Goal: Information Seeking & Learning: Understand process/instructions

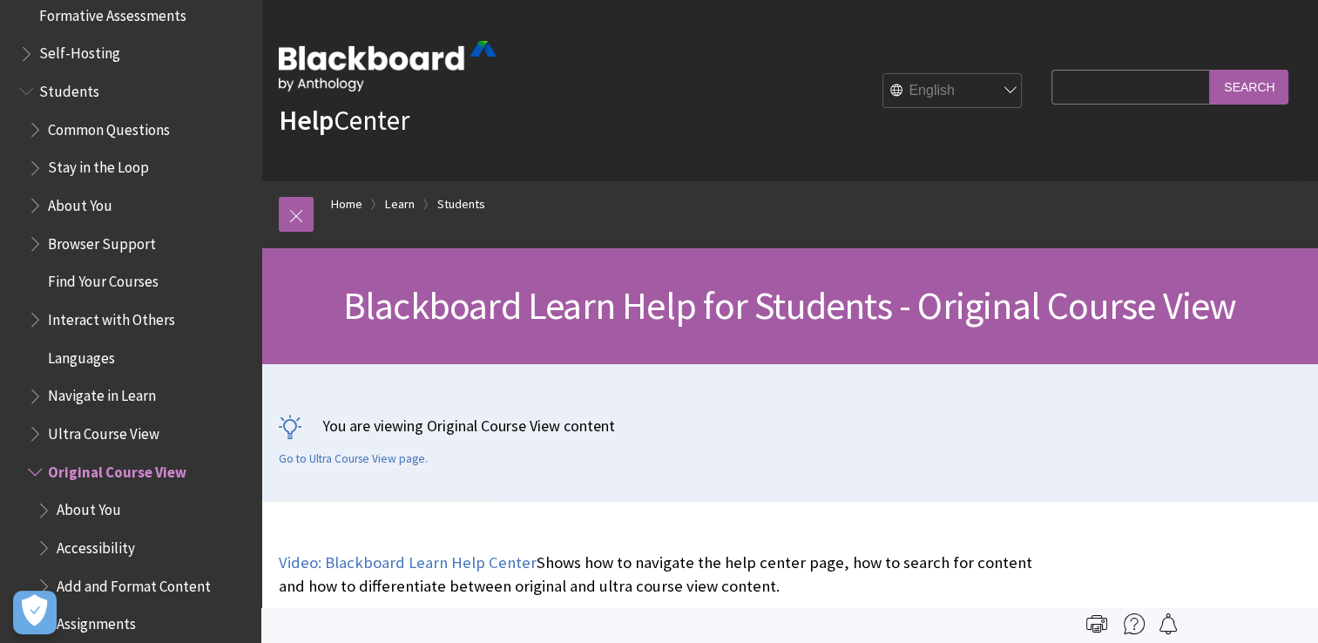
scroll to position [1620, 0]
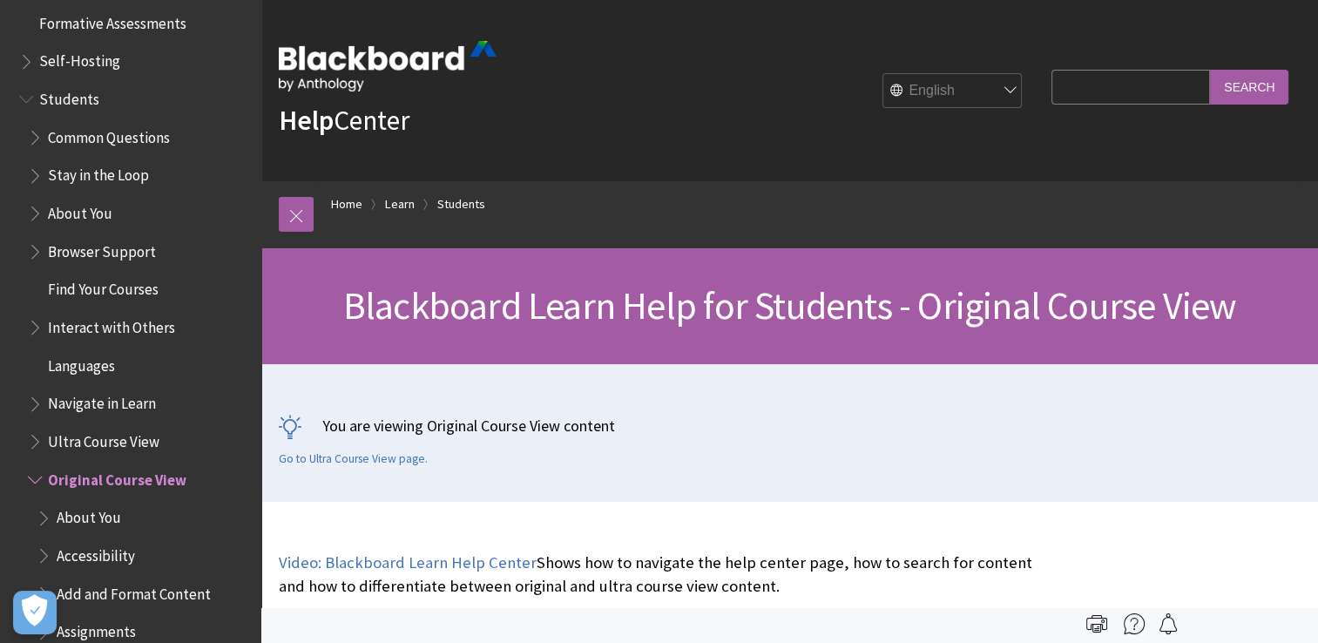
click at [134, 288] on span "Find Your Courses" at bounding box center [103, 287] width 111 height 24
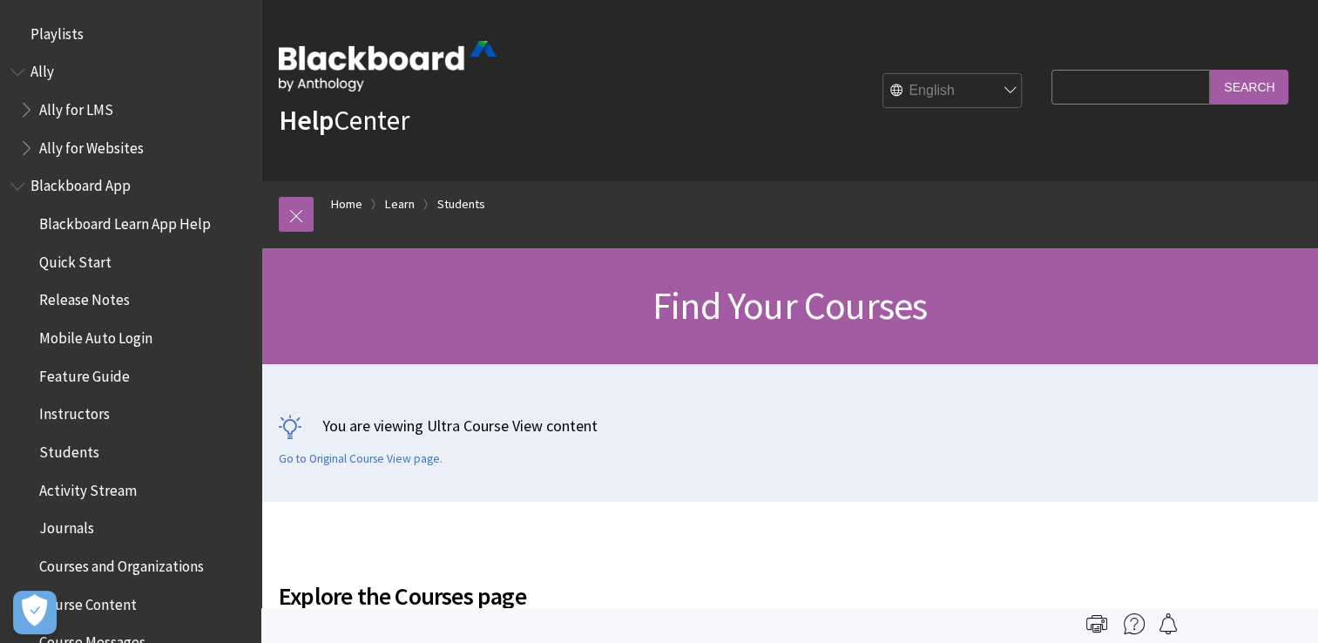
scroll to position [1868, 0]
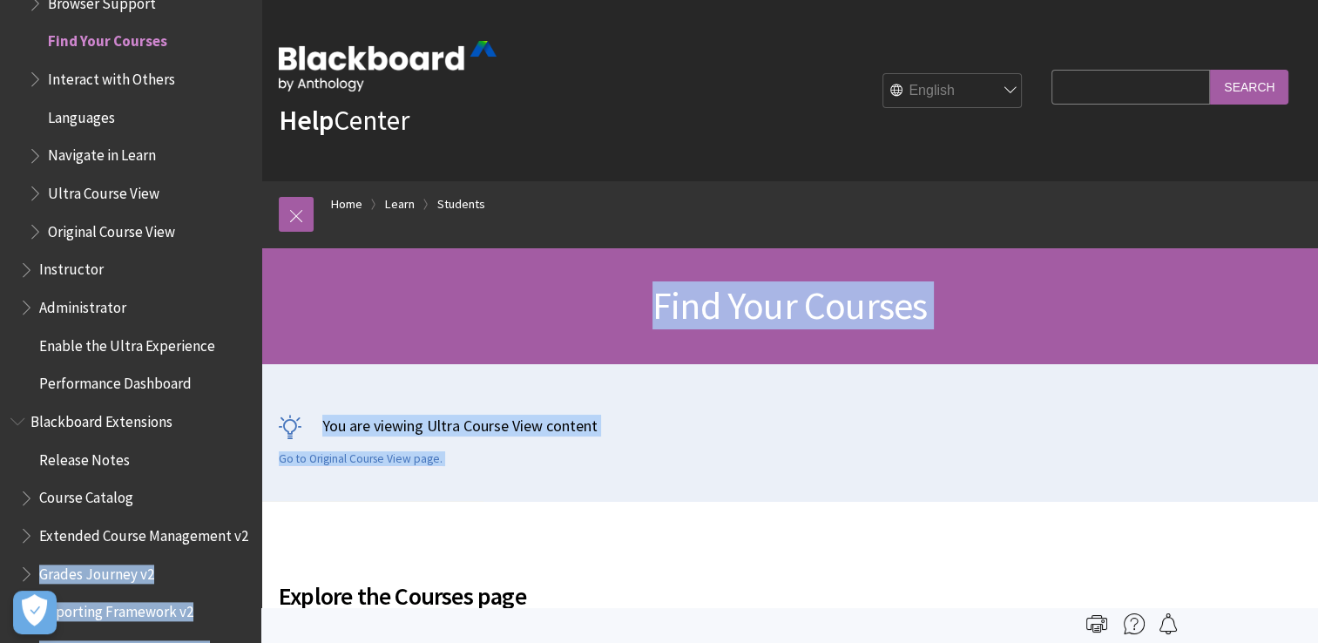
drag, startPoint x: 262, startPoint y: 504, endPoint x: 258, endPoint y: 521, distance: 18.0
click at [119, 227] on span "Original Course View" at bounding box center [111, 229] width 127 height 24
